Goal: Task Accomplishment & Management: Use online tool/utility

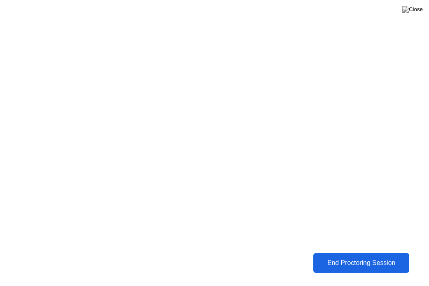
click at [338, 262] on div "End Proctoring Session" at bounding box center [360, 263] width 99 height 8
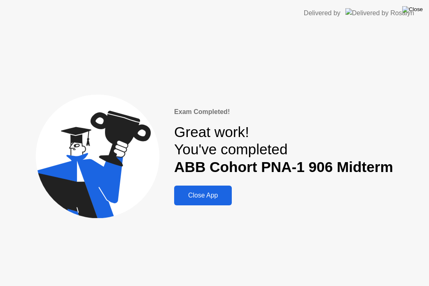
click at [417, 9] on img at bounding box center [412, 9] width 21 height 7
